Goal: Register for event/course

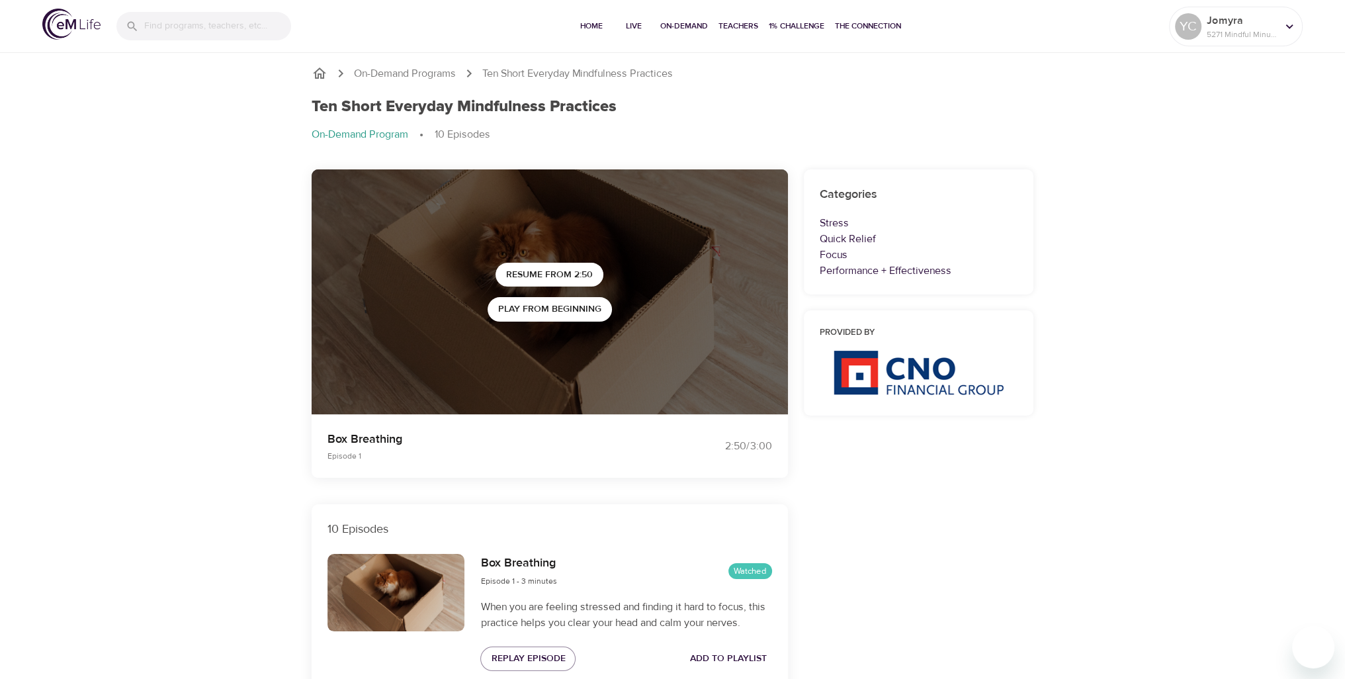
click at [644, 22] on span "Live" at bounding box center [634, 26] width 32 height 14
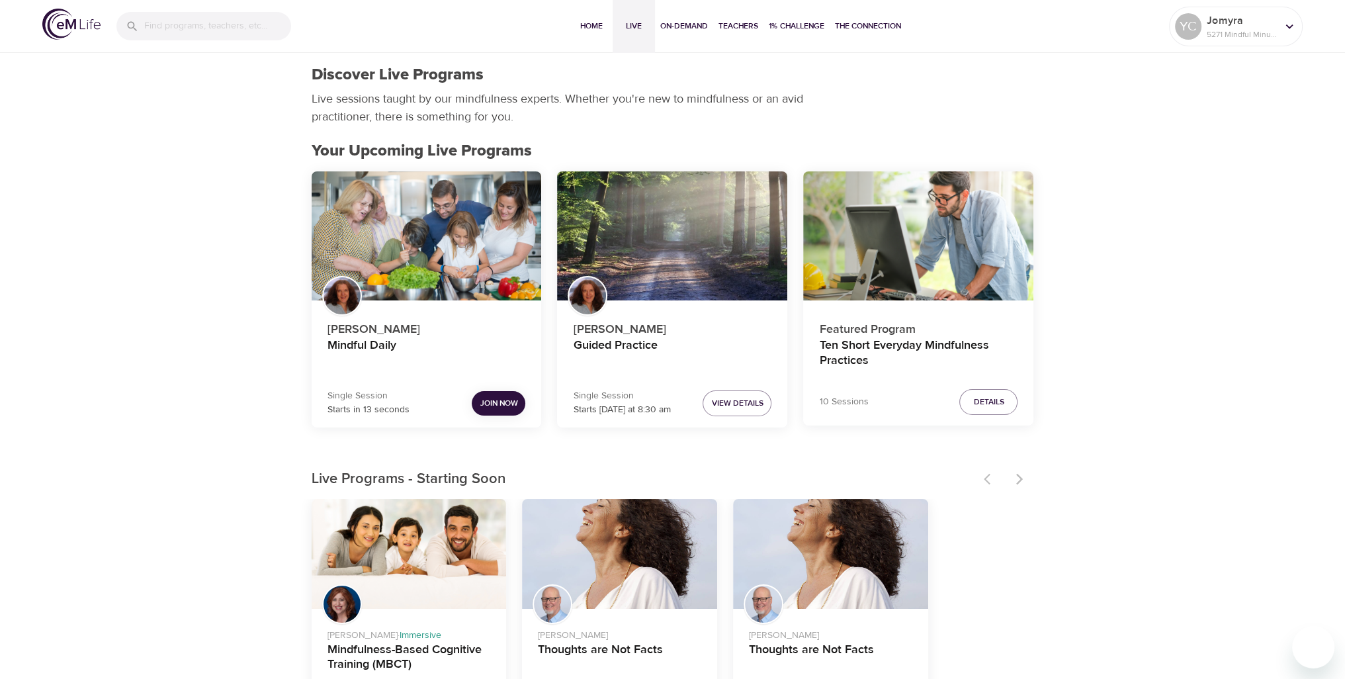
click at [495, 396] on span "Join Now" at bounding box center [499, 403] width 38 height 14
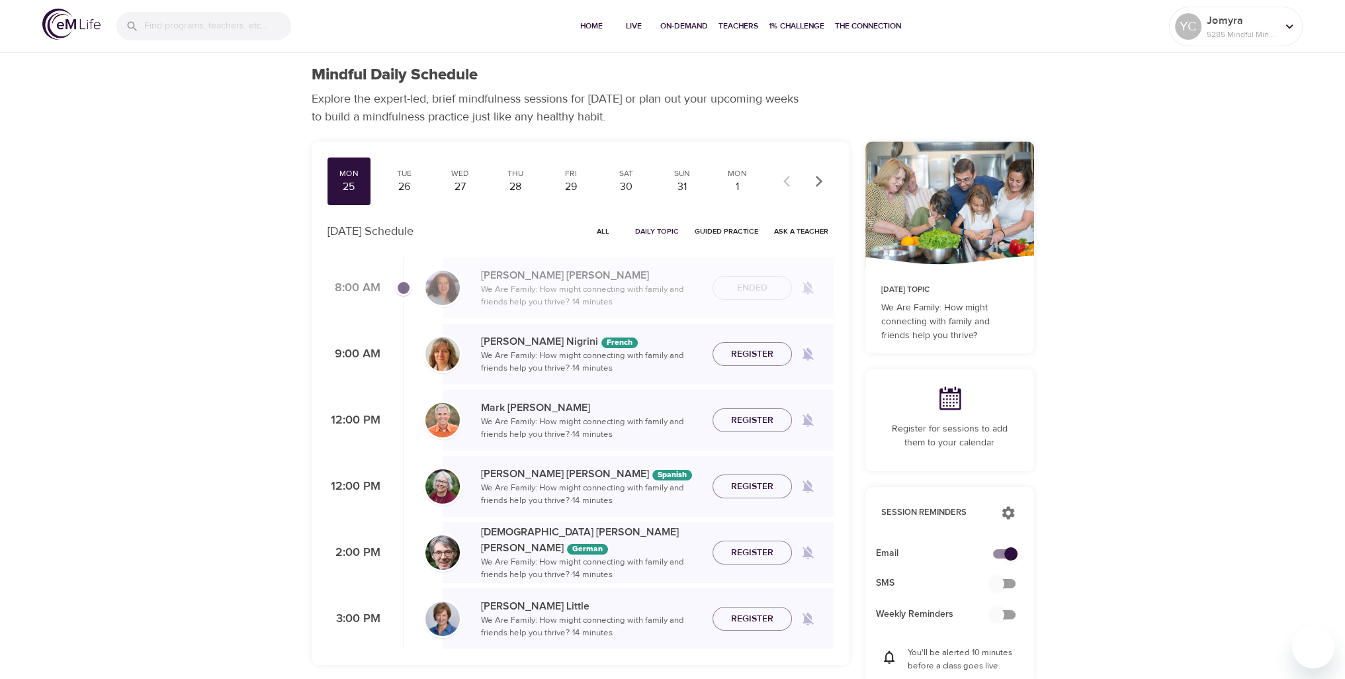
drag, startPoint x: 1248, startPoint y: 529, endPoint x: 1188, endPoint y: 495, distance: 68.8
click at [1248, 529] on div "Mindful Daily Schedule Explore the expert-led, brief mindfulness sessions for […" at bounding box center [672, 590] width 1345 height 1180
click at [1235, 352] on div "Mindful Daily Schedule Explore the expert-led, brief mindfulness sessions for […" at bounding box center [672, 590] width 1345 height 1180
